Goal: Check status: Check status

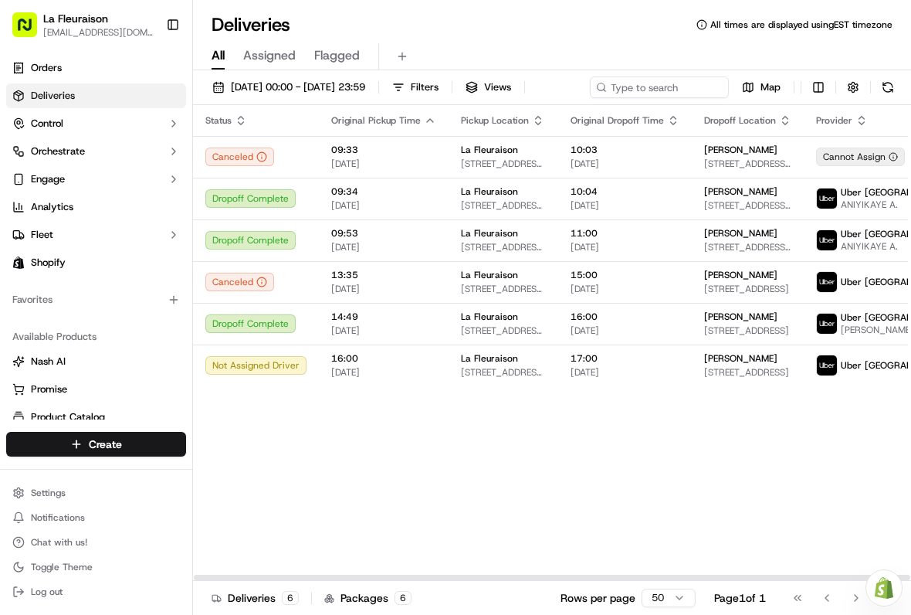
click at [747, 337] on span "[STREET_ADDRESS]" at bounding box center [747, 330] width 87 height 12
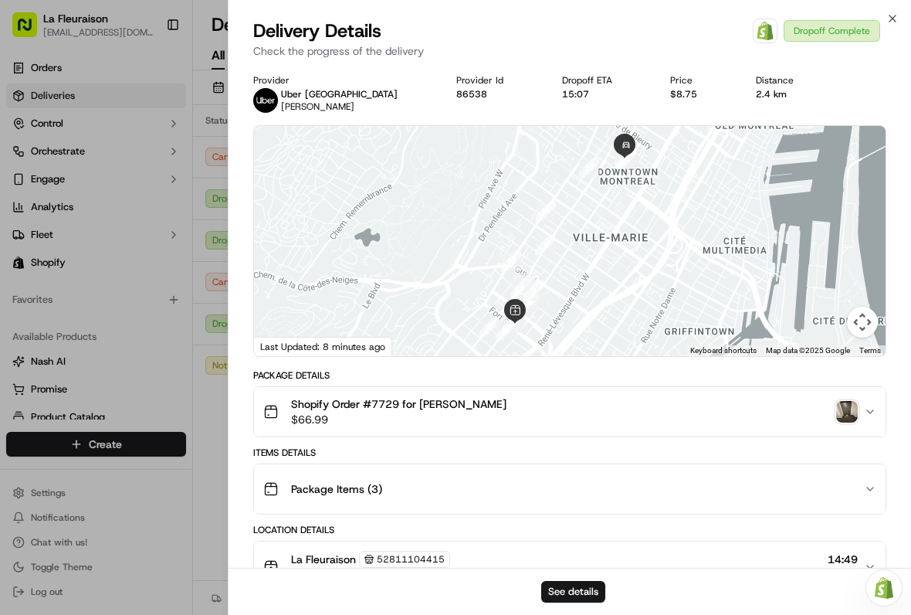
click at [845, 410] on img "button" at bounding box center [847, 412] width 22 height 22
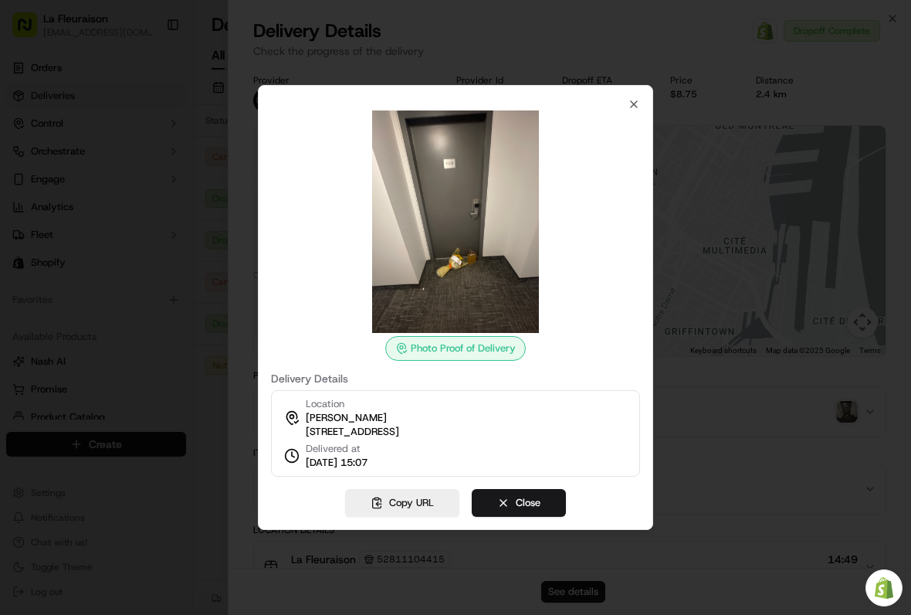
click at [469, 286] on img at bounding box center [455, 221] width 222 height 222
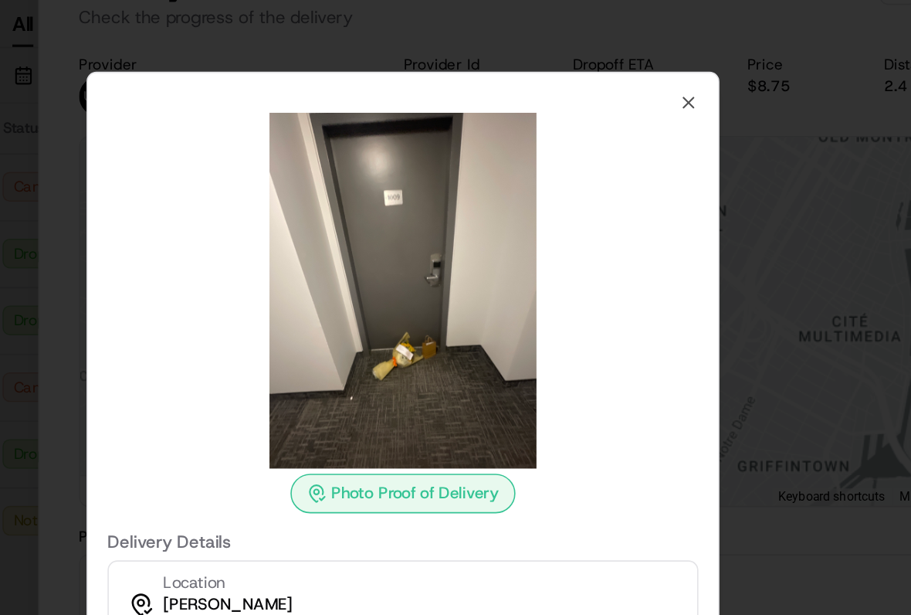
click at [628, 98] on icon "button" at bounding box center [634, 104] width 12 height 12
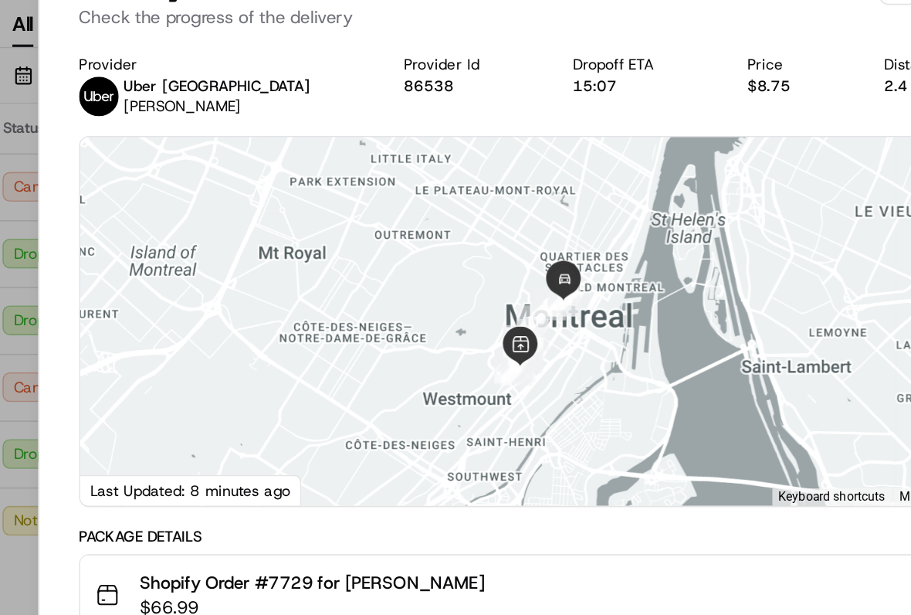
click at [11, 171] on div at bounding box center [455, 307] width 911 height 615
